Goal: Task Accomplishment & Management: Use online tool/utility

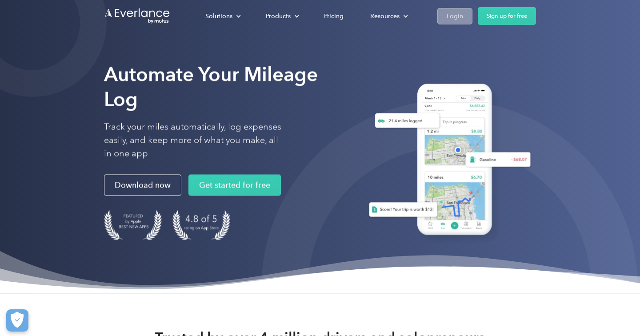
click at [458, 17] on div "Login" at bounding box center [455, 16] width 16 height 11
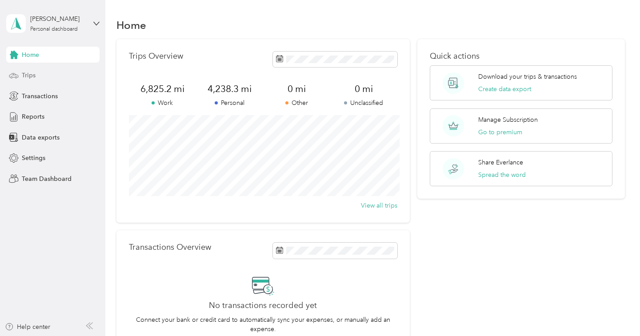
click at [55, 80] on div "Trips" at bounding box center [52, 76] width 93 height 16
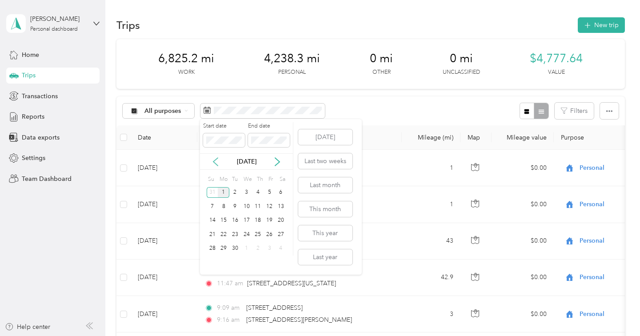
click at [216, 164] on icon at bounding box center [215, 161] width 9 height 9
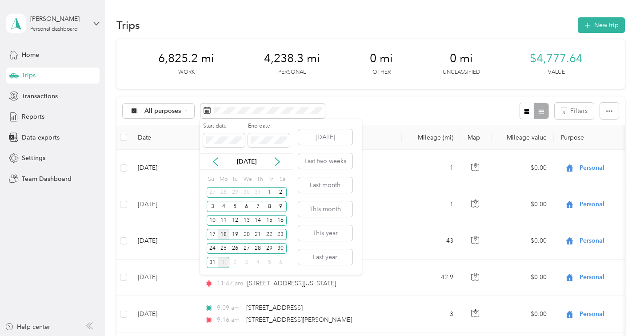
click at [227, 233] on div "18" at bounding box center [224, 234] width 12 height 11
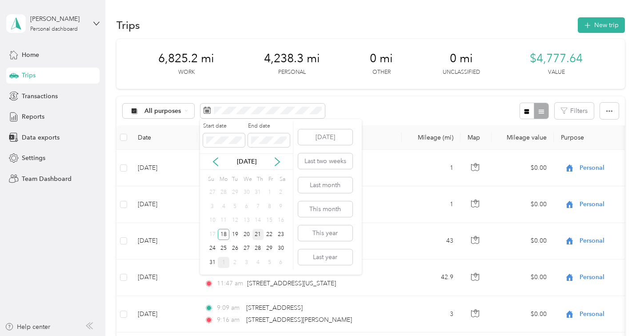
click at [259, 233] on div "21" at bounding box center [258, 234] width 12 height 11
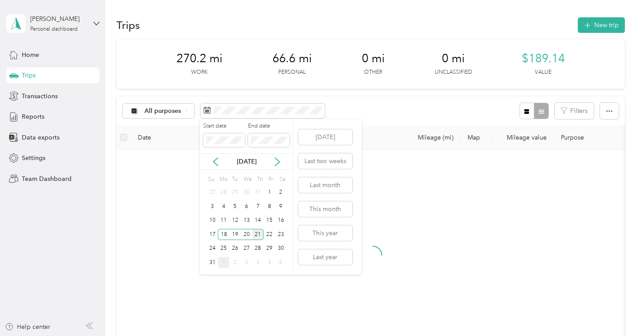
click at [256, 233] on div "21" at bounding box center [258, 234] width 12 height 11
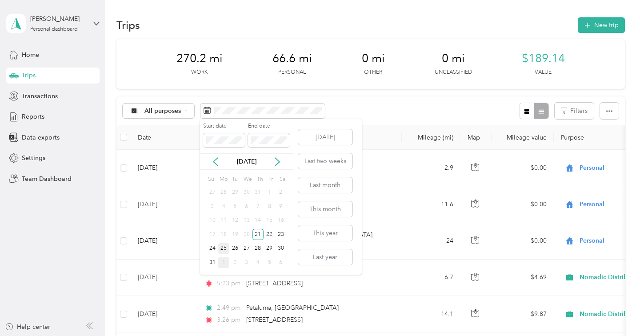
click at [228, 248] on div "25" at bounding box center [224, 248] width 12 height 11
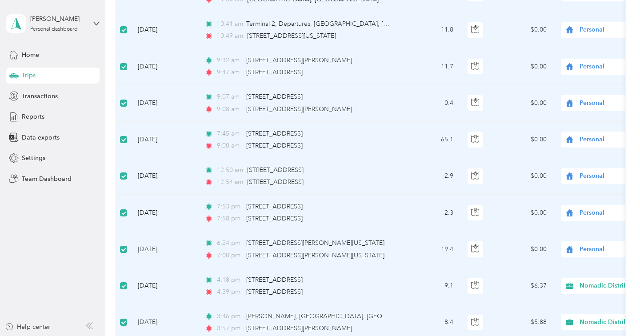
scroll to position [881, 0]
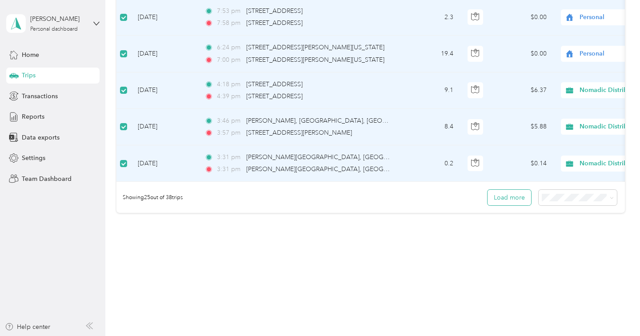
click at [510, 198] on button "Load more" at bounding box center [510, 198] width 44 height 16
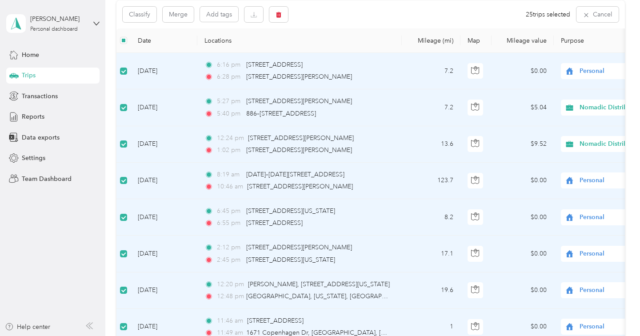
scroll to position [0, 0]
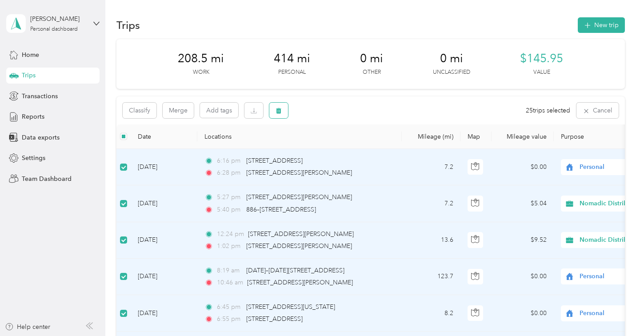
click at [277, 109] on icon "button" at bounding box center [278, 111] width 5 height 6
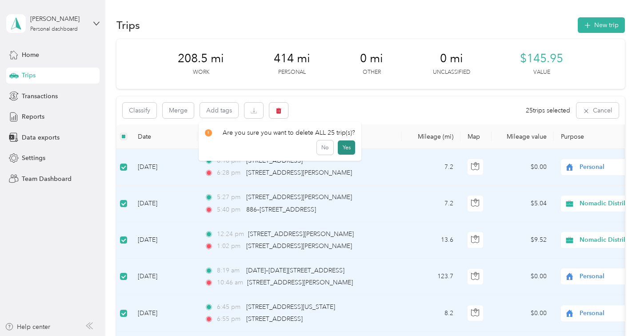
click at [349, 149] on button "Yes" at bounding box center [346, 147] width 17 height 14
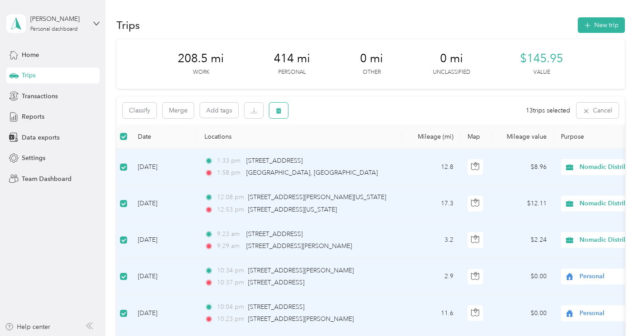
click at [273, 105] on button "button" at bounding box center [278, 111] width 19 height 16
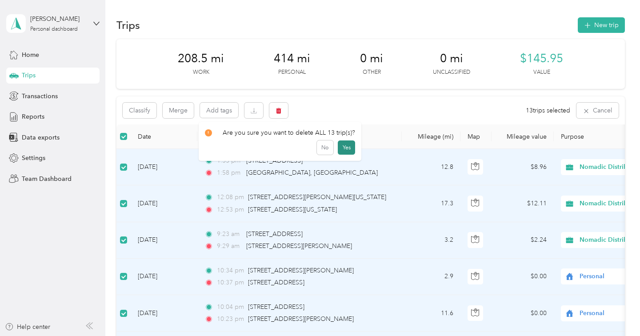
click at [349, 152] on button "Yes" at bounding box center [346, 147] width 17 height 14
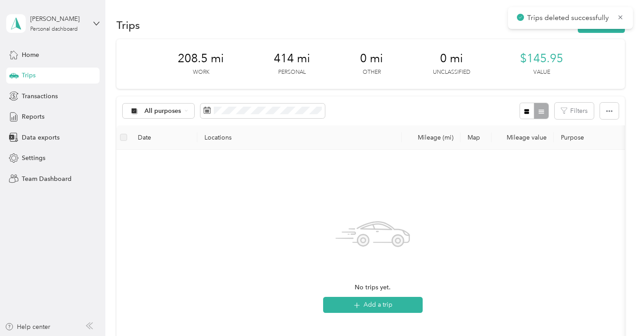
click at [60, 73] on div "Trips" at bounding box center [52, 76] width 93 height 16
click at [50, 138] on span "Data exports" at bounding box center [41, 137] width 38 height 9
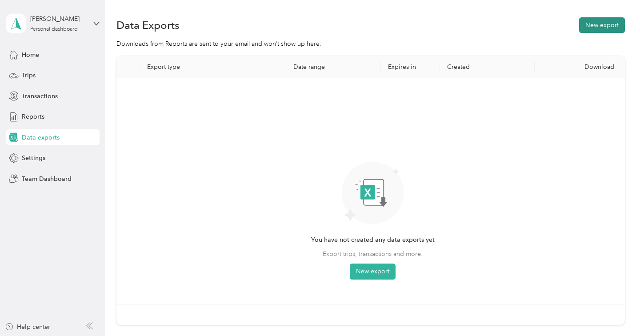
click at [600, 26] on button "New export" at bounding box center [602, 25] width 46 height 16
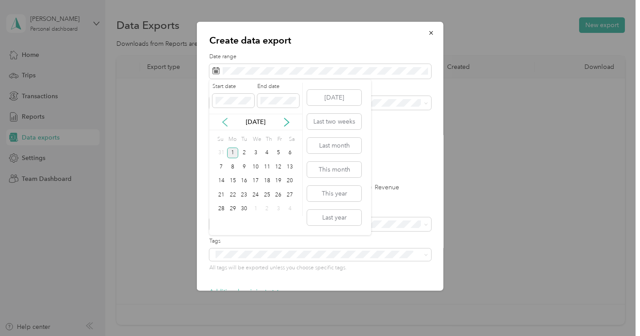
click at [225, 122] on icon at bounding box center [224, 122] width 9 height 9
click at [233, 193] on div "18" at bounding box center [233, 194] width 12 height 11
click at [281, 211] on div "29" at bounding box center [279, 209] width 12 height 11
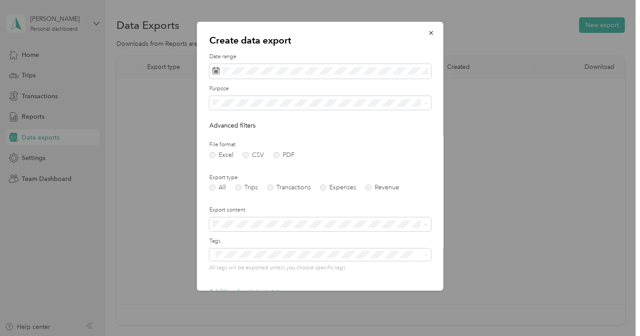
scroll to position [54, 0]
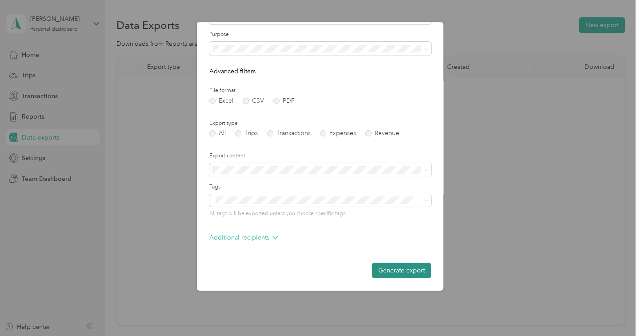
click at [404, 274] on button "Generate export" at bounding box center [401, 271] width 59 height 16
